Goal: Information Seeking & Learning: Find specific page/section

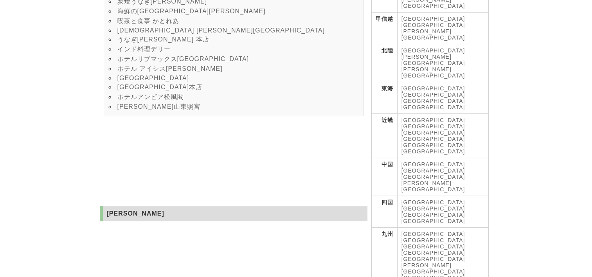
scroll to position [84, 0]
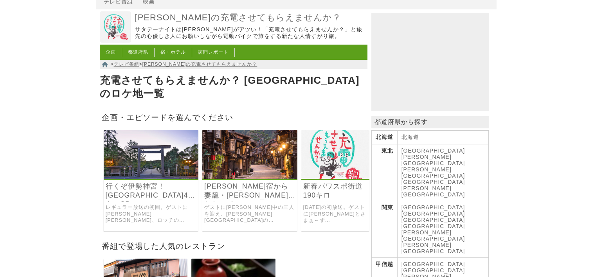
scroll to position [117, 0]
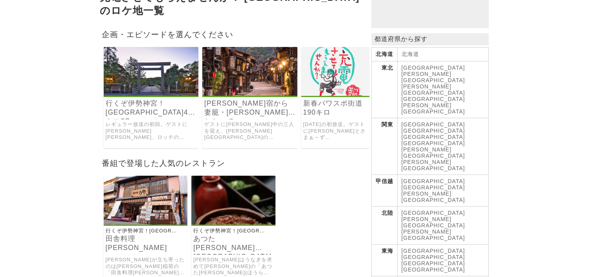
click at [227, 195] on img at bounding box center [233, 200] width 84 height 49
